Goal: Task Accomplishment & Management: Manage account settings

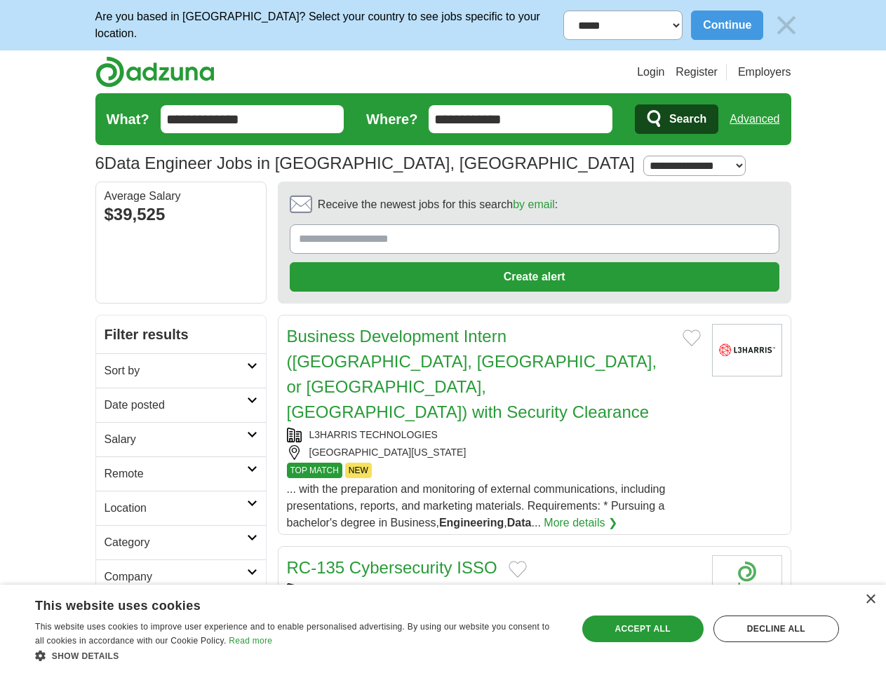
click at [763, 23] on button "Continue" at bounding box center [727, 25] width 72 height 29
click at [801, 23] on img at bounding box center [786, 25] width 29 height 29
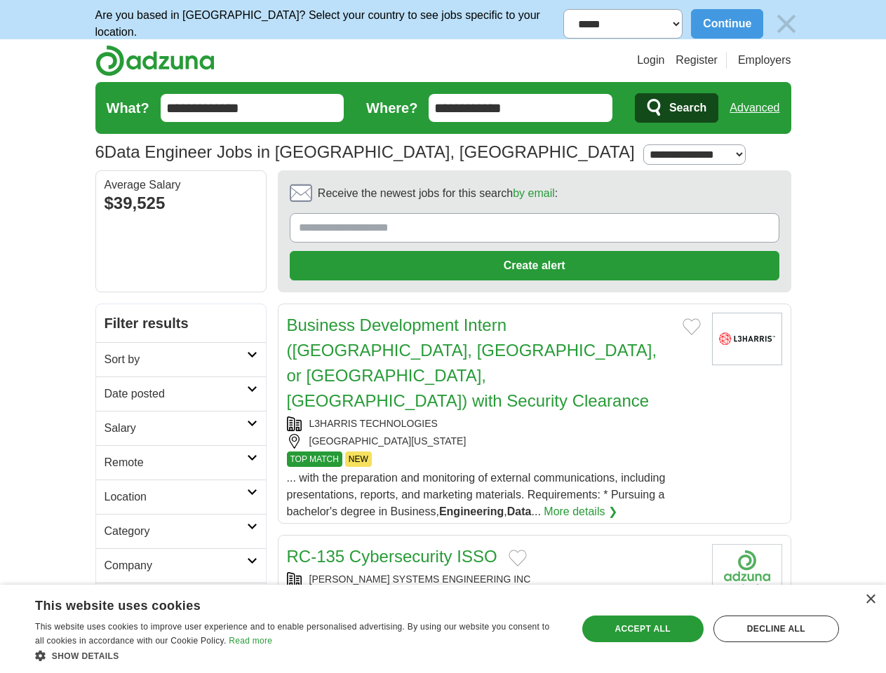
click at [664, 68] on link "Login" at bounding box center [650, 60] width 27 height 17
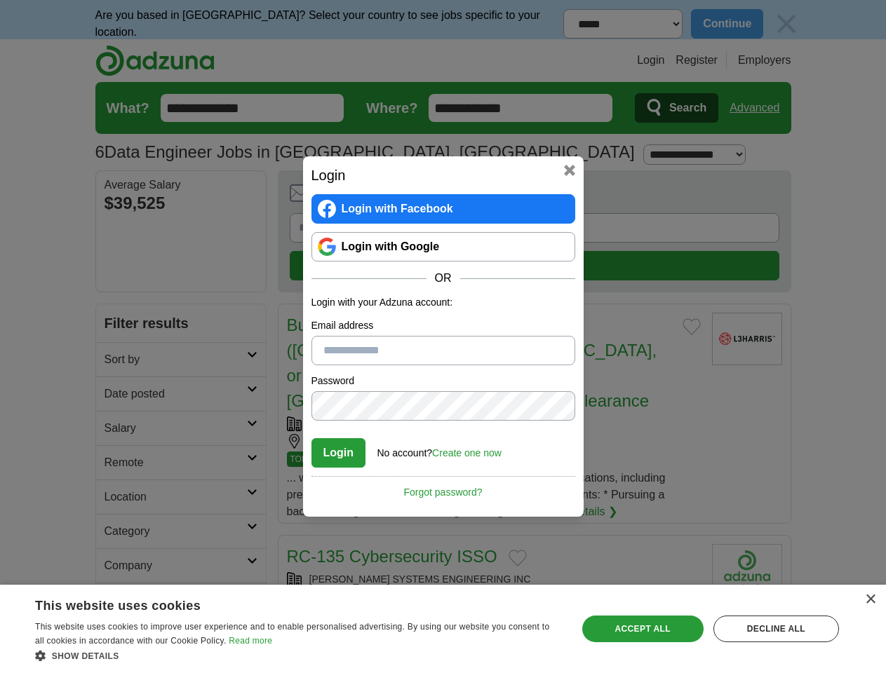
click at [781, 68] on div "Login Login with Facebook Login with Google OR Login with your Adzuna account: …" at bounding box center [443, 336] width 886 height 673
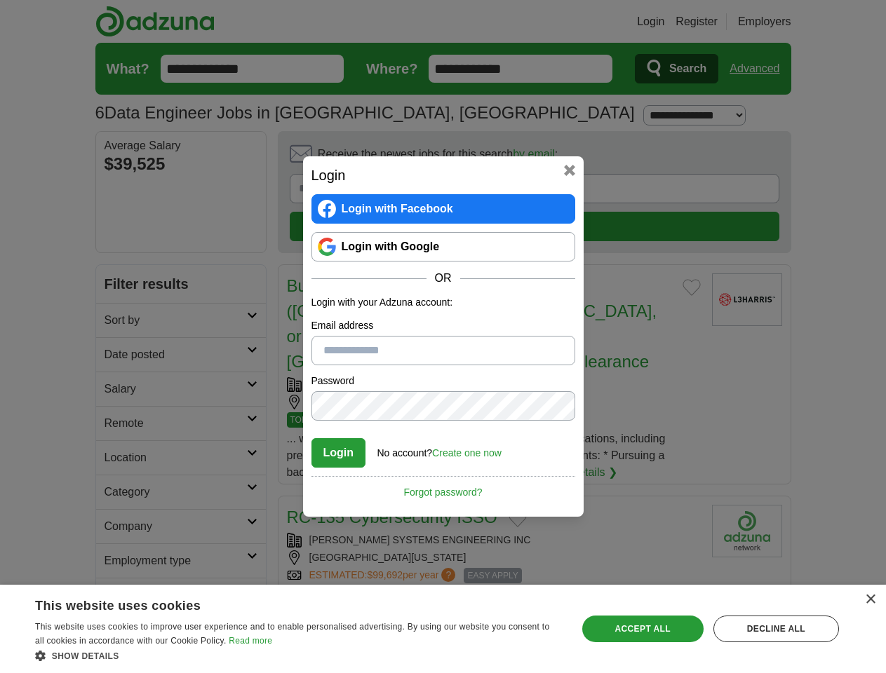
click at [760, 115] on div "Login Login with Facebook Login with Google OR Login with your Adzuna account: …" at bounding box center [443, 336] width 886 height 673
click at [495, 204] on link "Login with Facebook" at bounding box center [443, 208] width 264 height 29
click at [820, 205] on div "Login Login with Facebook Login with Google OR Login with your Adzuna account: …" at bounding box center [443, 336] width 886 height 673
click at [118, 299] on div "Login Login with Facebook Login with Google OR Login with your Adzuna account: …" at bounding box center [443, 336] width 886 height 673
click at [118, 333] on div "Login Login with Facebook Login with Google OR Login with your Adzuna account: …" at bounding box center [443, 336] width 886 height 673
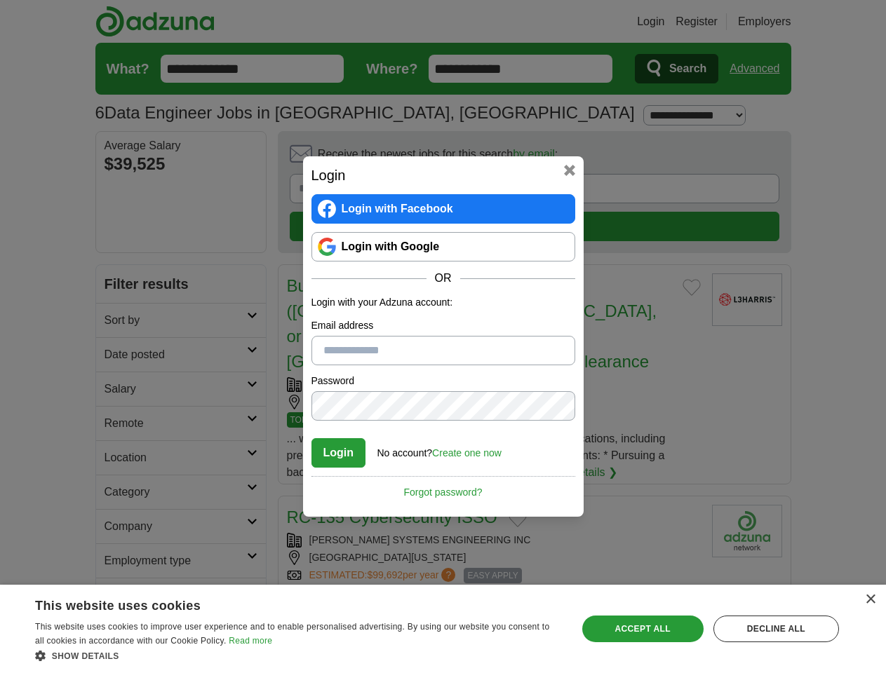
click at [118, 368] on div "Login Login with Facebook Login with Google OR Login with your Adzuna account: …" at bounding box center [443, 336] width 886 height 673
